Goal: Task Accomplishment & Management: Manage account settings

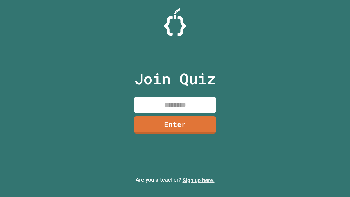
click at [199, 180] on link "Sign up here." at bounding box center [199, 180] width 32 height 7
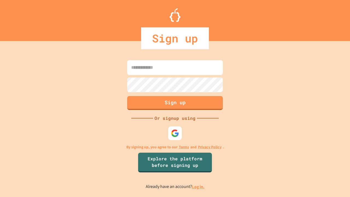
click at [199, 187] on link "Log in." at bounding box center [198, 187] width 13 height 6
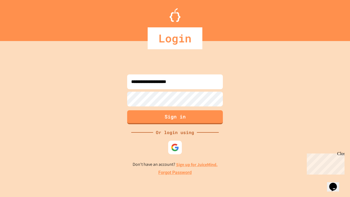
type input "**********"
